Goal: Navigation & Orientation: Find specific page/section

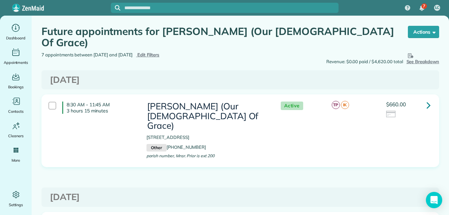
scroll to position [121, 0]
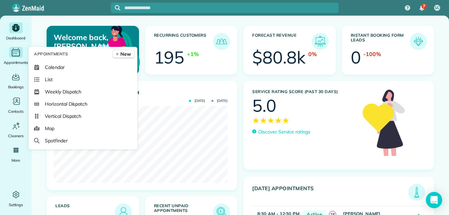
click at [13, 57] on icon "Main" at bounding box center [16, 52] width 11 height 10
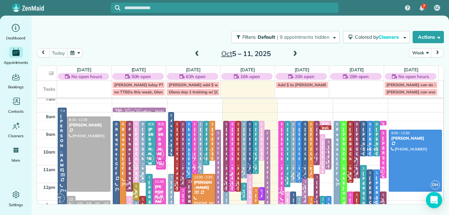
scroll to position [2, 0]
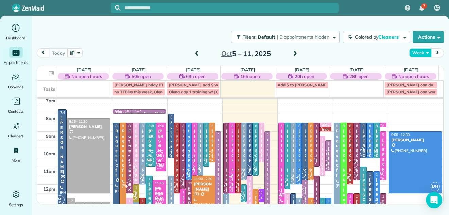
click at [419, 49] on button "Week" at bounding box center [420, 52] width 22 height 9
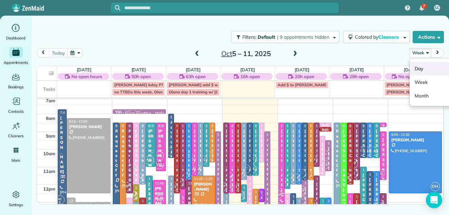
click at [418, 67] on link "Day" at bounding box center [437, 69] width 54 height 14
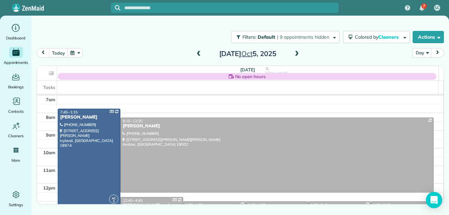
click at [296, 55] on span at bounding box center [296, 54] width 7 height 6
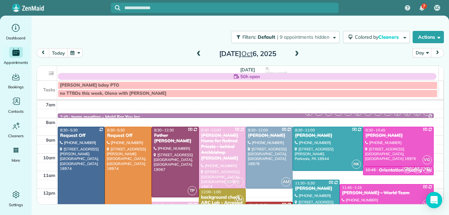
click at [296, 55] on span at bounding box center [296, 54] width 7 height 6
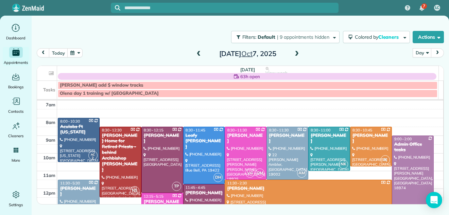
click at [296, 55] on span at bounding box center [296, 54] width 7 height 6
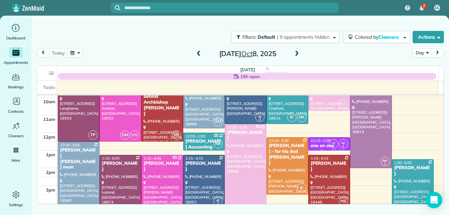
scroll to position [48, 0]
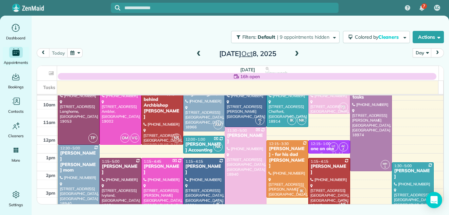
click at [117, 192] on div at bounding box center [120, 191] width 41 height 66
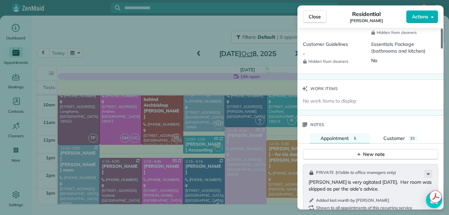
scroll to position [761, 0]
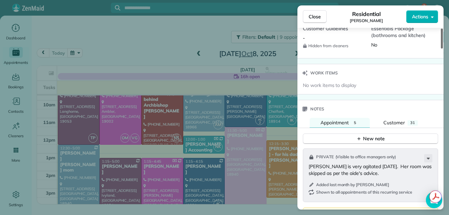
drag, startPoint x: 442, startPoint y: 43, endPoint x: 447, endPoint y: 126, distance: 83.5
click at [443, 49] on div at bounding box center [442, 39] width 2 height 20
click at [400, 120] on span "Customer" at bounding box center [394, 123] width 21 height 6
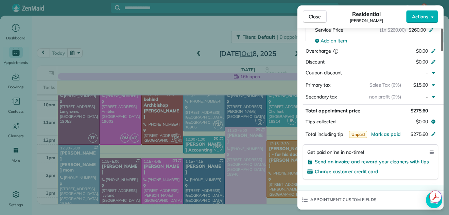
drag, startPoint x: 443, startPoint y: 128, endPoint x: 440, endPoint y: 90, distance: 37.5
click at [441, 51] on div at bounding box center [442, 40] width 2 height 23
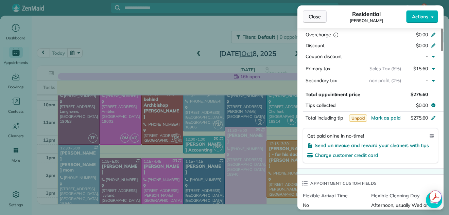
click at [317, 13] on span "Close" at bounding box center [315, 16] width 12 height 7
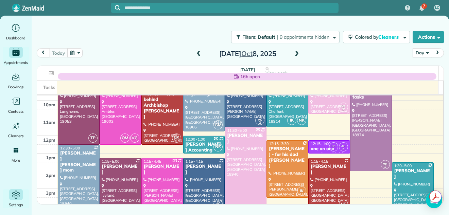
click at [15, 196] on icon "Main" at bounding box center [16, 195] width 10 height 10
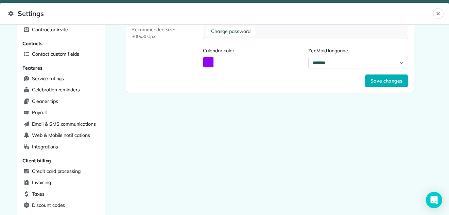
scroll to position [52, 0]
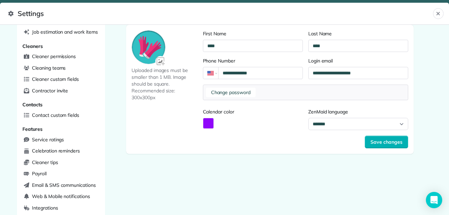
click at [428, 61] on main "**********" at bounding box center [270, 72] width 330 height 186
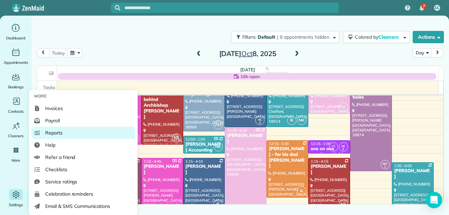
click at [48, 132] on span "Reports" at bounding box center [53, 133] width 17 height 7
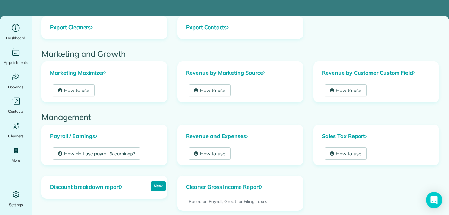
scroll to position [108, 0]
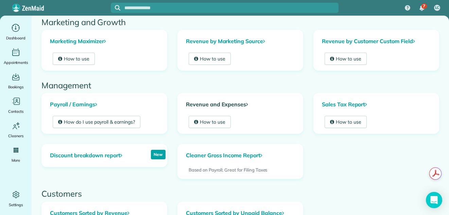
click at [219, 103] on link "Revenue and Expenses" at bounding box center [240, 104] width 125 height 22
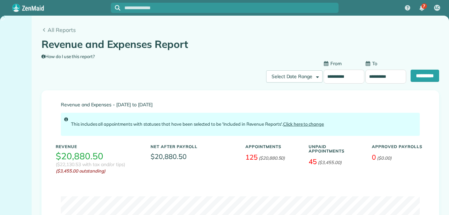
click at [324, 77] on input "**********" at bounding box center [344, 77] width 41 height 14
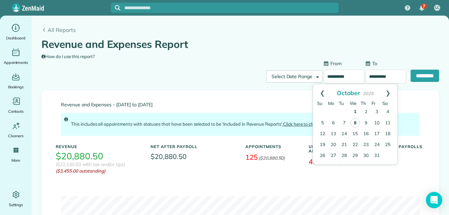
click at [355, 122] on link "8" at bounding box center [356, 123] width 10 height 10
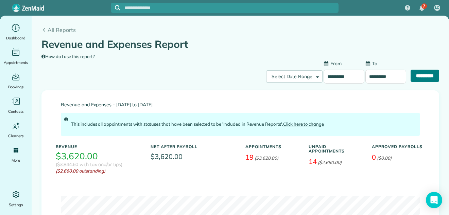
click at [411, 76] on input "**********" at bounding box center [425, 76] width 29 height 12
click at [327, 76] on input "**********" at bounding box center [344, 77] width 41 height 14
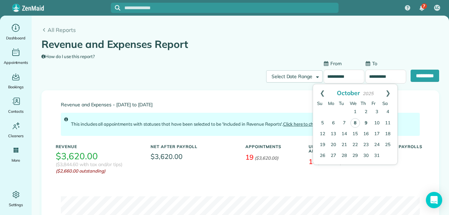
click at [364, 120] on link "9" at bounding box center [366, 123] width 11 height 11
type input "**********"
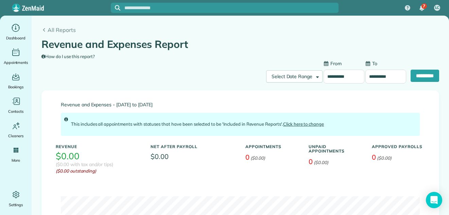
click at [373, 78] on input "**********" at bounding box center [385, 77] width 41 height 14
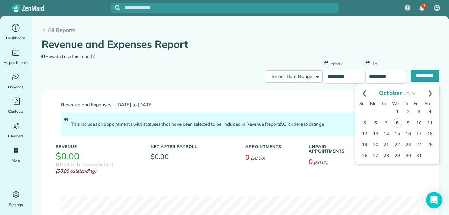
click at [408, 123] on link "9" at bounding box center [408, 123] width 11 height 11
type input "**********"
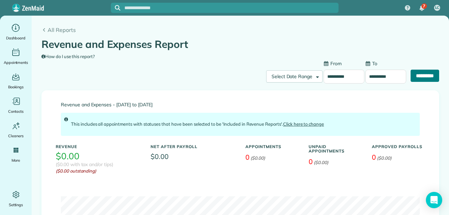
click at [418, 75] on input "**********" at bounding box center [425, 76] width 29 height 12
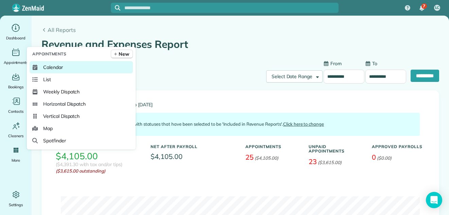
click at [47, 66] on span "Calendar" at bounding box center [53, 67] width 20 height 7
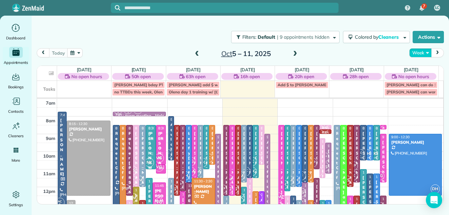
click at [416, 54] on button "Week" at bounding box center [420, 52] width 22 height 9
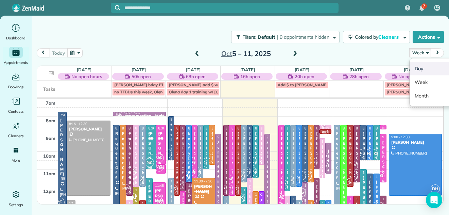
click at [417, 67] on link "Day" at bounding box center [437, 69] width 54 height 14
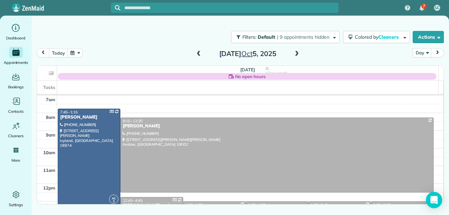
click at [295, 52] on span at bounding box center [296, 54] width 7 height 6
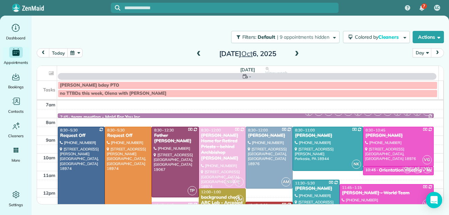
click at [295, 52] on span at bounding box center [296, 54] width 7 height 6
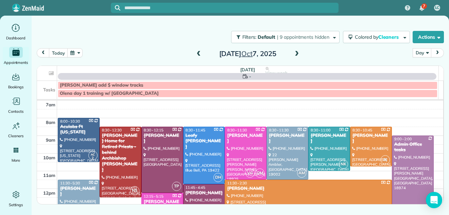
click at [295, 52] on span at bounding box center [296, 54] width 7 height 6
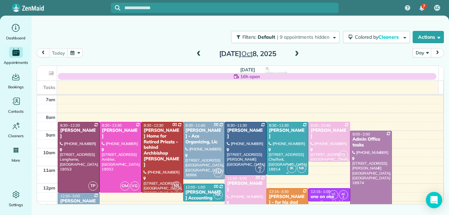
click at [275, 143] on div at bounding box center [287, 148] width 41 height 52
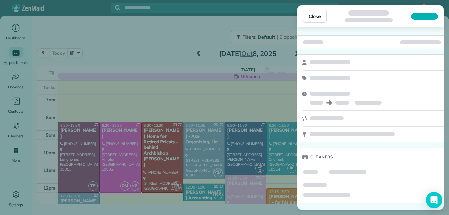
click at [444, 49] on div "Close Cleaners" at bounding box center [224, 107] width 449 height 215
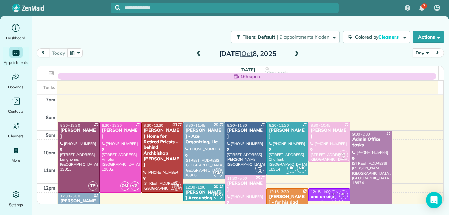
click at [287, 138] on div at bounding box center [287, 148] width 41 height 52
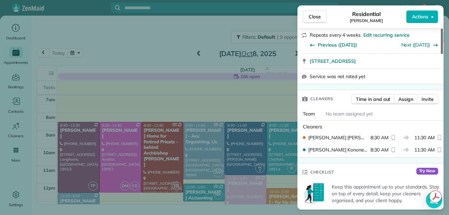
scroll to position [141, 0]
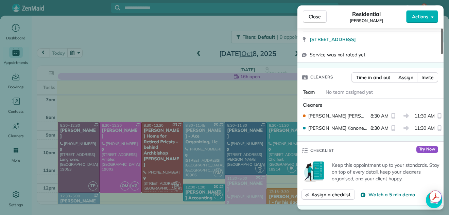
drag, startPoint x: 442, startPoint y: 45, endPoint x: 439, endPoint y: 76, distance: 31.4
click at [441, 54] on div at bounding box center [442, 41] width 2 height 25
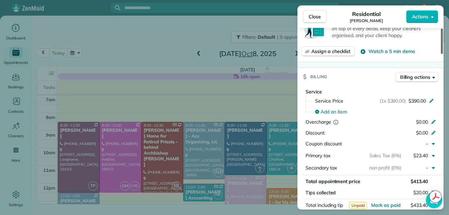
scroll to position [287, 0]
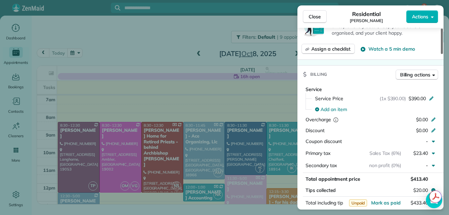
drag, startPoint x: 442, startPoint y: 69, endPoint x: 442, endPoint y: 78, distance: 8.8
click at [442, 54] on div at bounding box center [442, 41] width 2 height 25
click at [319, 15] on span "Close" at bounding box center [315, 16] width 12 height 7
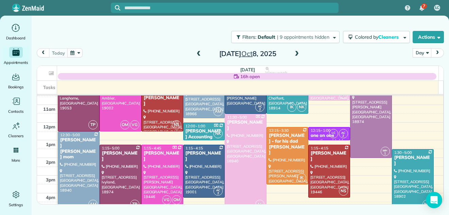
scroll to position [58, 0]
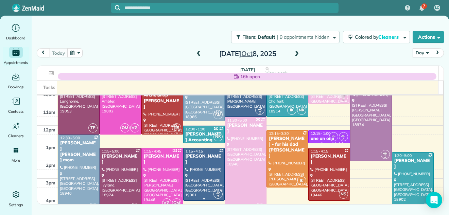
click at [186, 166] on div at bounding box center [204, 174] width 41 height 52
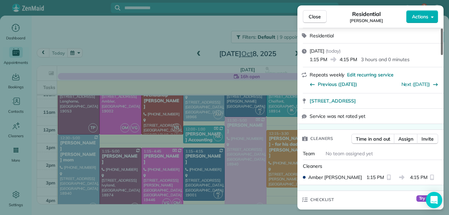
drag, startPoint x: 442, startPoint y: 47, endPoint x: 437, endPoint y: 57, distance: 11.7
click at [441, 55] on div at bounding box center [442, 42] width 2 height 27
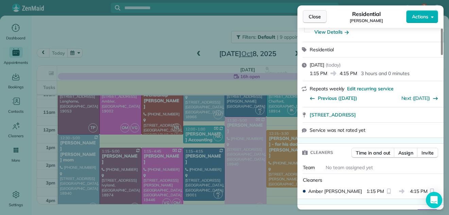
click at [317, 15] on span "Close" at bounding box center [315, 16] width 12 height 7
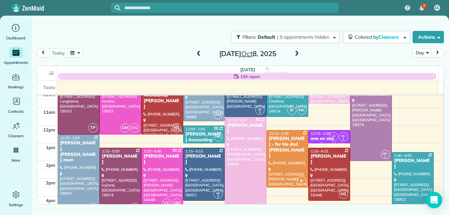
click at [246, 160] on div at bounding box center [245, 165] width 41 height 97
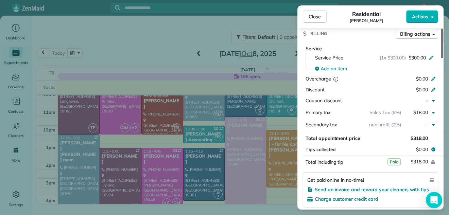
scroll to position [351, 0]
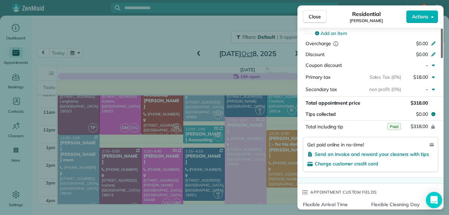
drag, startPoint x: 442, startPoint y: 52, endPoint x: 436, endPoint y: 109, distance: 57.4
click at [441, 58] on div at bounding box center [442, 44] width 2 height 30
click at [309, 15] on span "Close" at bounding box center [315, 16] width 12 height 7
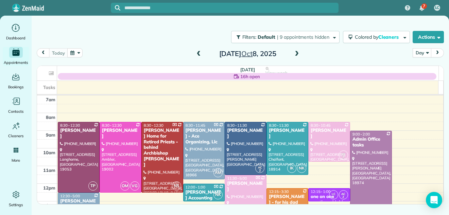
click at [298, 55] on span at bounding box center [296, 54] width 7 height 6
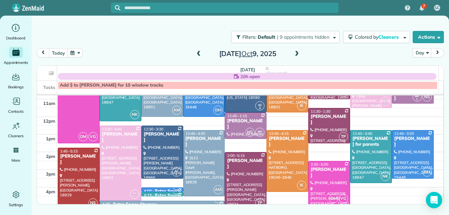
scroll to position [65, 0]
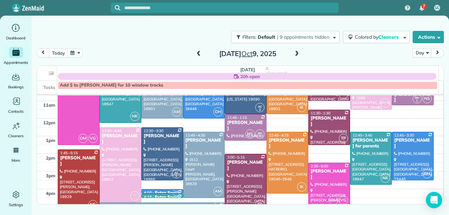
click at [435, 144] on td at bounding box center [250, 140] width 387 height 9
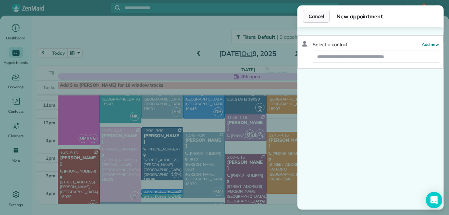
click at [318, 16] on span "Cancel" at bounding box center [316, 16] width 15 height 7
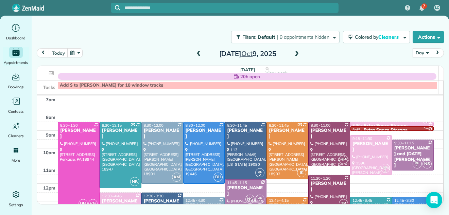
click at [298, 55] on span at bounding box center [296, 54] width 7 height 6
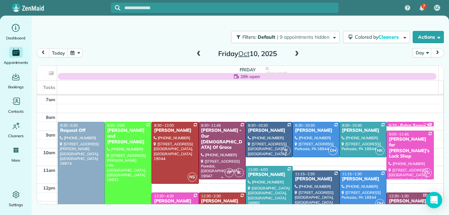
click at [224, 147] on div at bounding box center [222, 150] width 46 height 57
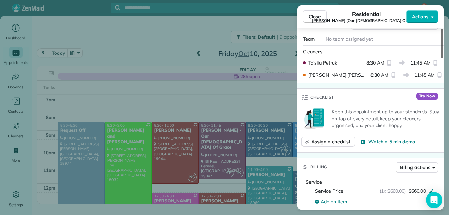
scroll to position [250, 0]
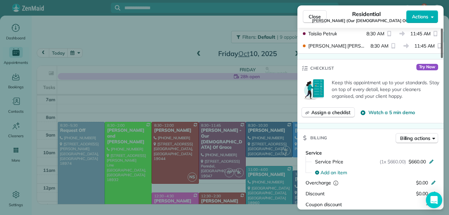
drag, startPoint x: 442, startPoint y: 51, endPoint x: 441, endPoint y: 91, distance: 40.8
click at [441, 58] on div at bounding box center [442, 44] width 2 height 30
